Goal: Information Seeking & Learning: Learn about a topic

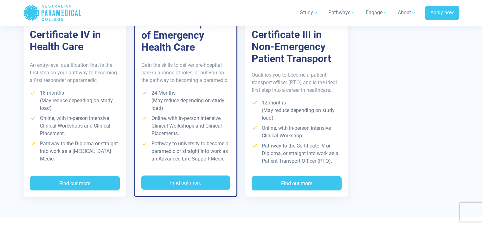
scroll to position [1258, 0]
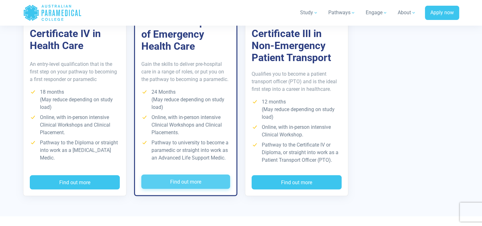
click at [209, 178] on button "Find out more" at bounding box center [185, 182] width 89 height 15
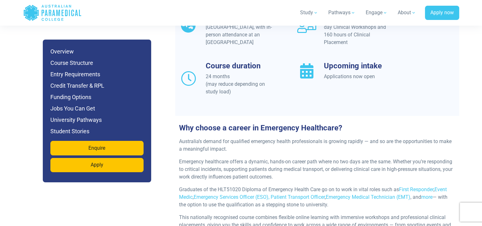
scroll to position [622, 0]
click at [90, 108] on h6 "Jobs You Can Get" at bounding box center [96, 108] width 93 height 9
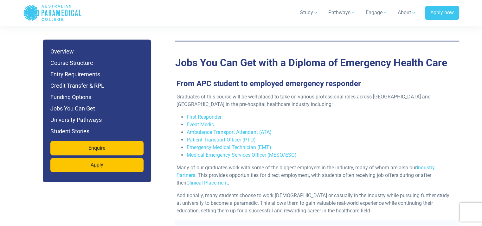
scroll to position [2072, 0]
click at [87, 75] on h6 "Entry Requirements" at bounding box center [96, 74] width 93 height 9
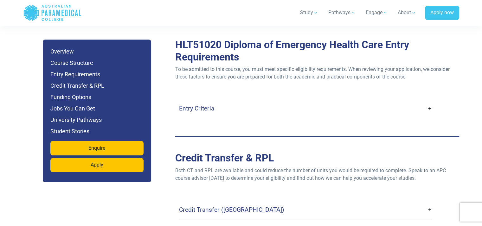
scroll to position [1717, 0]
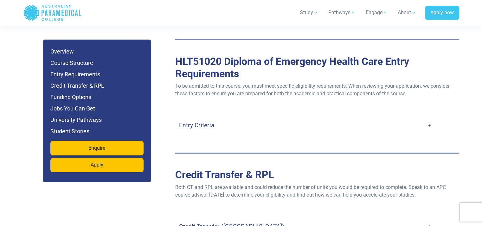
click at [206, 122] on h4 "Entry Criteria" at bounding box center [196, 125] width 35 height 7
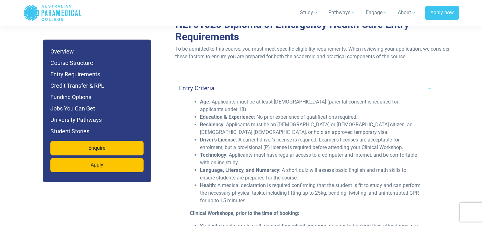
scroll to position [1754, 0]
click at [89, 62] on h6 "Course Structure" at bounding box center [96, 63] width 93 height 9
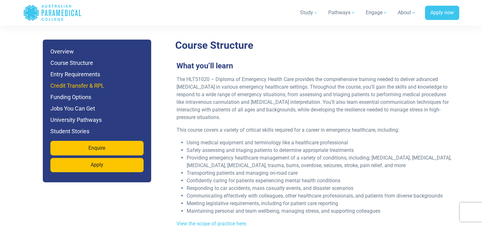
click at [103, 88] on h6 "Credit Transfer & RPL" at bounding box center [96, 85] width 93 height 9
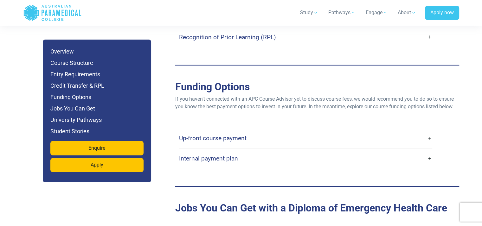
scroll to position [2178, 0]
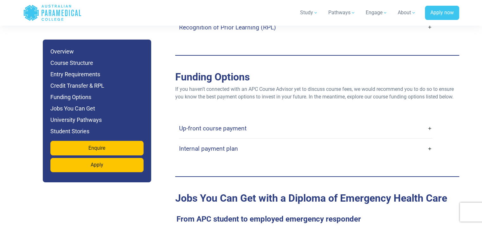
click at [201, 145] on h4 "Internal payment plan" at bounding box center [208, 148] width 59 height 7
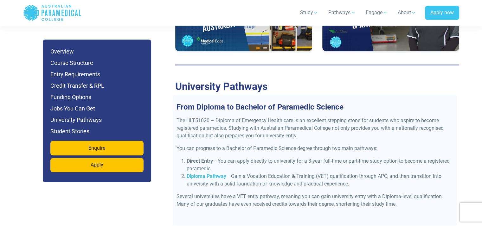
scroll to position [2819, 0]
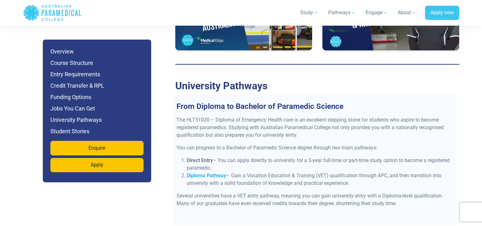
click at [214, 173] on strong "Diploma Pathway" at bounding box center [207, 176] width 40 height 6
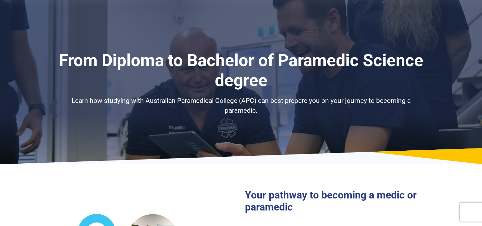
select select "**********"
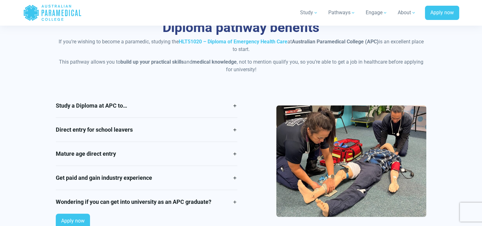
scroll to position [523, 4]
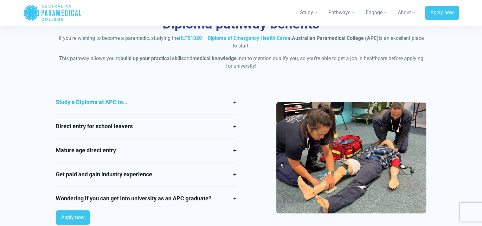
click at [181, 100] on link "Study a Diploma at APC to…" at bounding box center [147, 102] width 182 height 24
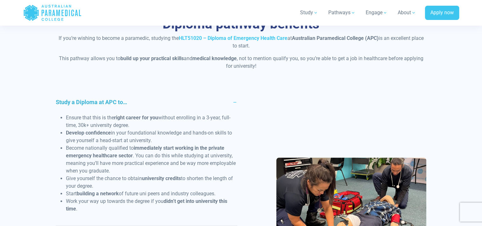
click at [181, 100] on link "Study a Diploma at APC to…" at bounding box center [147, 102] width 182 height 24
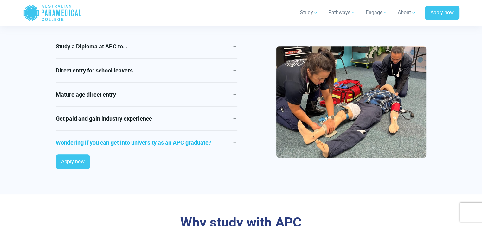
scroll to position [583, 4]
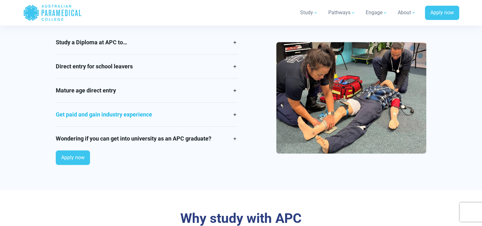
click at [109, 116] on link "Get paid and gain industry experience" at bounding box center [147, 115] width 182 height 24
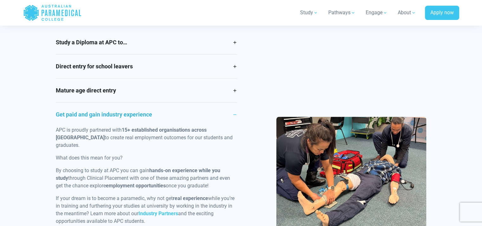
click at [109, 116] on link "Get paid and gain industry experience" at bounding box center [147, 115] width 182 height 24
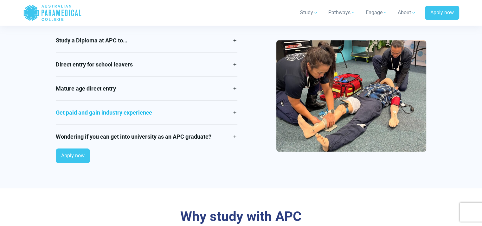
click at [109, 116] on link "Get paid and gain industry experience" at bounding box center [147, 113] width 182 height 24
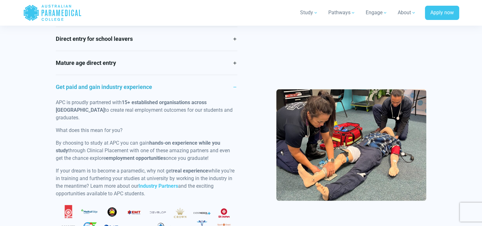
scroll to position [611, 4]
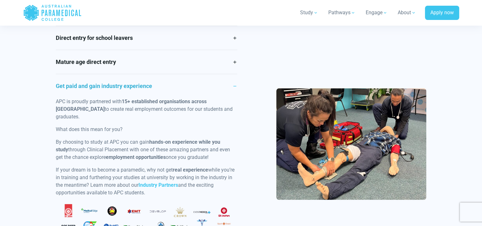
click at [117, 86] on link "Get paid and gain industry experience" at bounding box center [147, 86] width 182 height 24
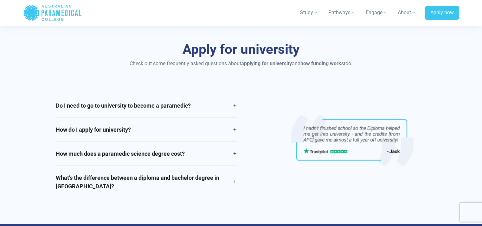
scroll to position [1358, 4]
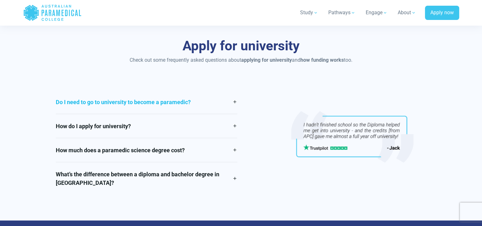
click at [205, 103] on link "Do I need to go to university to become a paramedic?" at bounding box center [147, 102] width 182 height 24
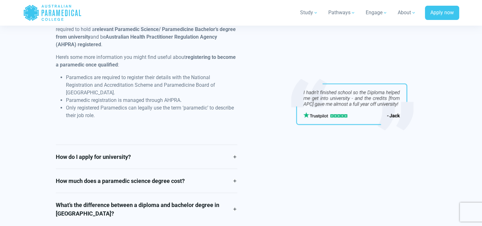
scroll to position [1448, 4]
